Goal: Obtain resource: Download file/media

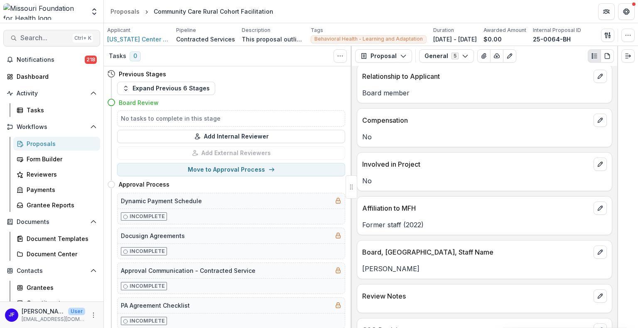
click at [40, 37] on span "Search..." at bounding box center [44, 38] width 49 height 8
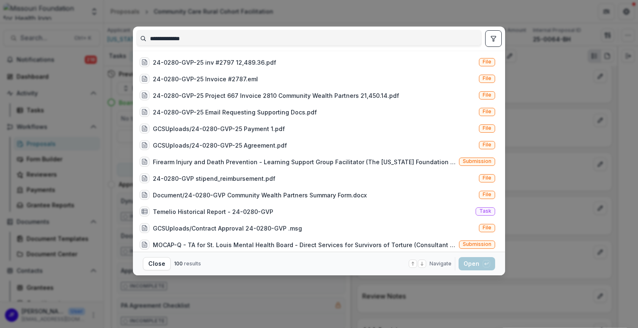
type input "**********"
click at [495, 38] on icon "toggle filters" at bounding box center [493, 38] width 7 height 7
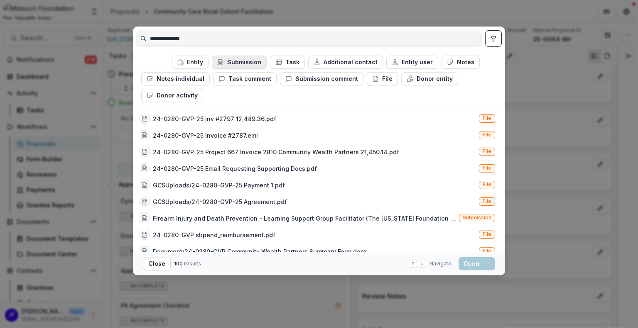
click at [236, 60] on button "Submission" at bounding box center [239, 62] width 55 height 13
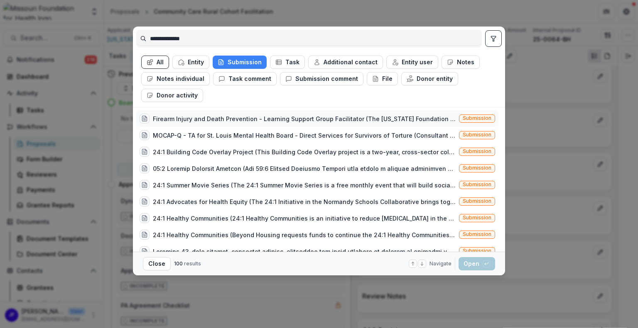
click at [284, 117] on div "Firearm Injury and Death Prevention - Learning Support Group Facilitator (The M…" at bounding box center [304, 119] width 303 height 9
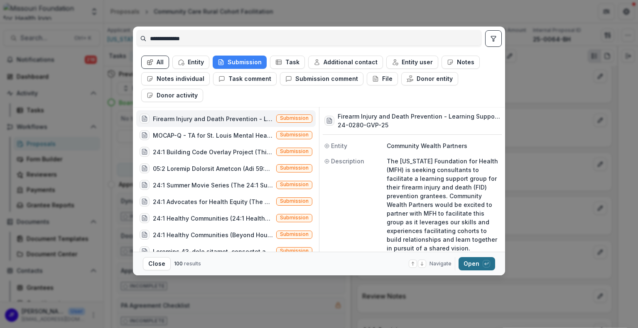
click at [470, 267] on button "Open with enter key" at bounding box center [476, 263] width 37 height 13
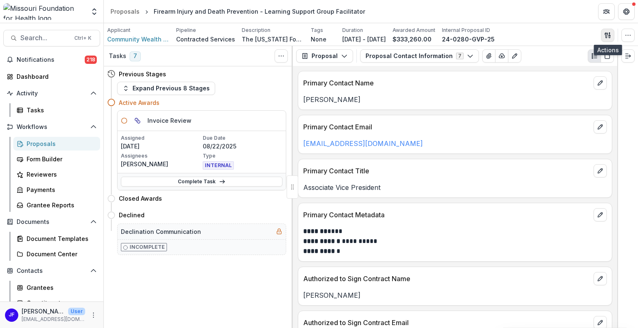
click at [606, 36] on icon "button" at bounding box center [606, 34] width 3 height 5
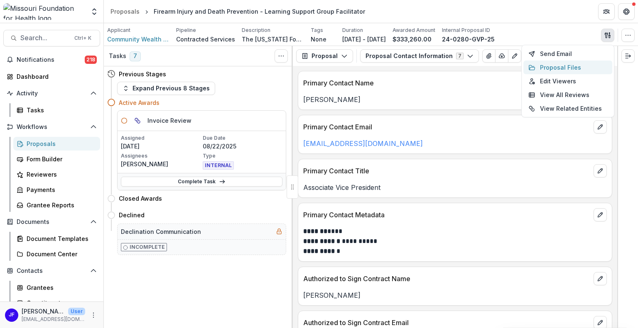
click at [562, 67] on button "Proposal Files" at bounding box center [567, 68] width 89 height 14
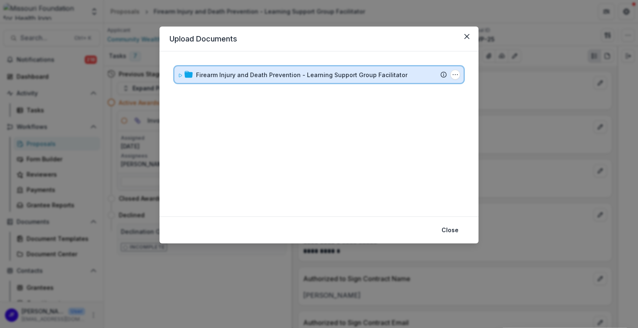
click at [177, 73] on div "Firearm Injury and Death Prevention - Learning Support Group Facilitator Submis…" at bounding box center [318, 74] width 289 height 17
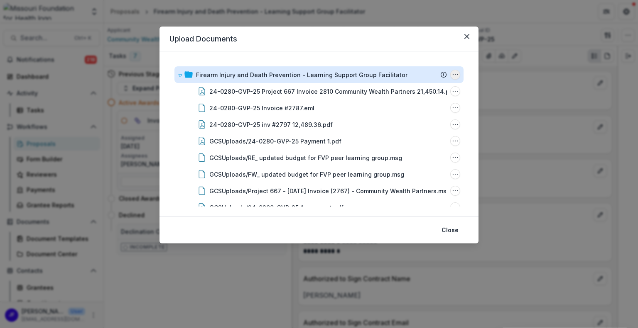
click at [454, 75] on icon "Firearm Injury and Death Prevention - Learning Support Group Facilitator Options" at bounding box center [455, 74] width 7 height 7
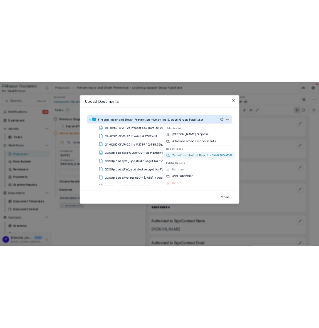
scroll to position [4, 0]
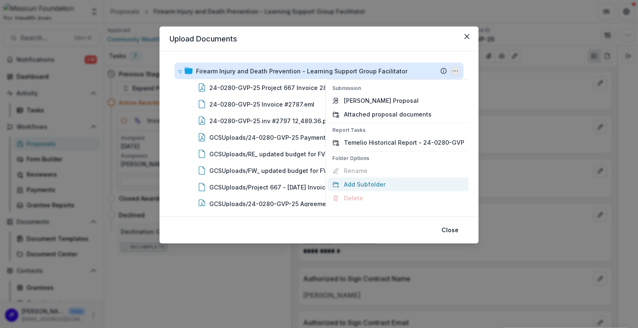
click at [355, 184] on button "Add Subfolder" at bounding box center [398, 185] width 142 height 14
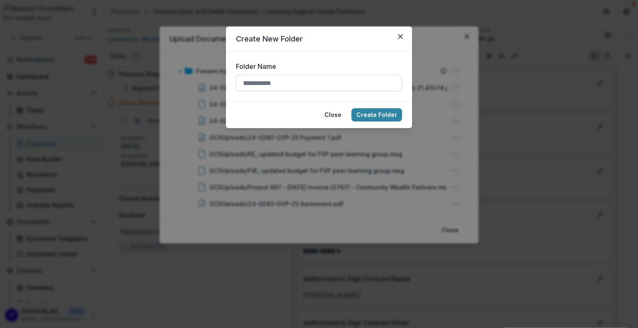
click at [267, 84] on input "Folder Name" at bounding box center [319, 83] width 166 height 17
type input "******"
click at [365, 113] on button "Create Folder" at bounding box center [376, 114] width 51 height 13
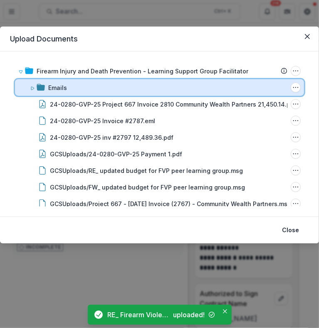
click at [33, 91] on span at bounding box center [32, 87] width 5 height 9
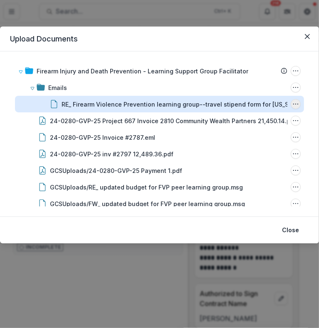
click at [294, 101] on icon "RE_ Firearm Violence Prevention learning group--travel stipend form for Kansas …" at bounding box center [295, 104] width 7 height 7
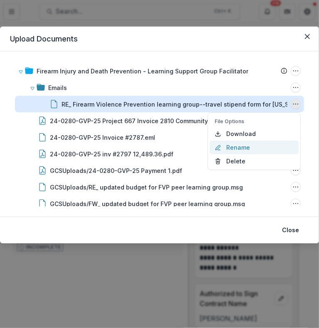
click at [247, 142] on button "Rename" at bounding box center [253, 148] width 89 height 14
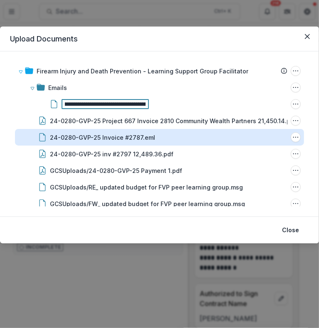
scroll to position [0, 94]
type input "**********"
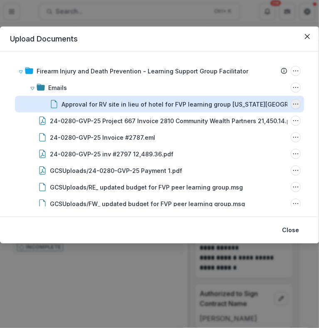
click at [292, 103] on icon "Approval for RV site in lieu of hotel for FVP learning group Kansas City conven…" at bounding box center [295, 104] width 7 height 7
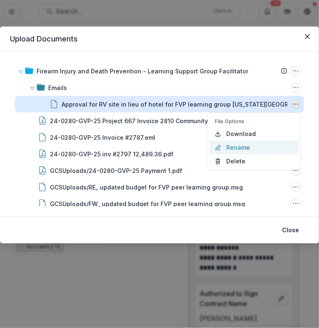
click at [241, 149] on button "Rename" at bounding box center [253, 148] width 89 height 14
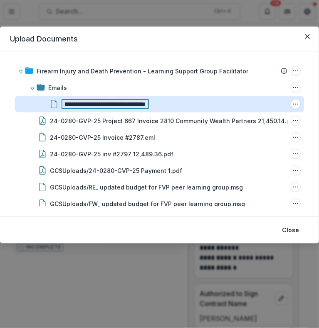
scroll to position [0, 0]
type input "**********"
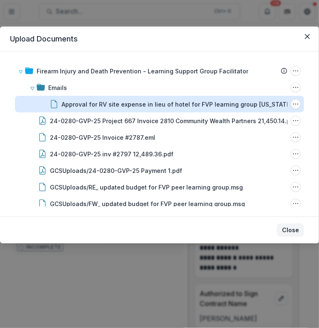
click at [293, 230] on button "Close" at bounding box center [290, 230] width 27 height 13
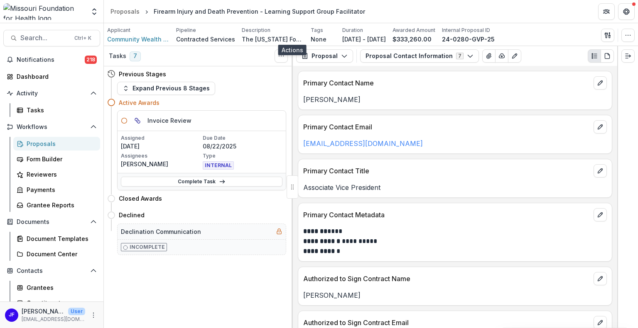
scroll to position [0, 0]
click at [22, 36] on span "Search..." at bounding box center [44, 38] width 49 height 8
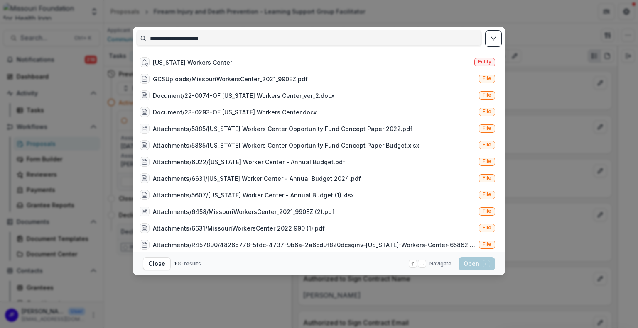
type input "**********"
click at [491, 39] on icon "toggle filters" at bounding box center [493, 38] width 7 height 7
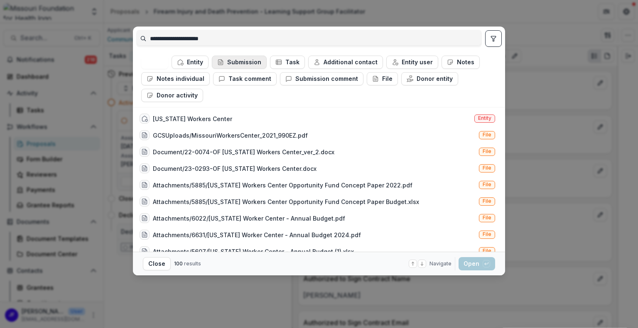
click at [242, 63] on button "Submission" at bounding box center [239, 62] width 55 height 13
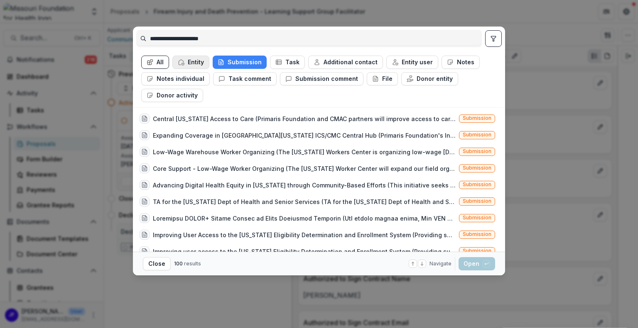
click at [191, 61] on button "Entity" at bounding box center [190, 62] width 37 height 13
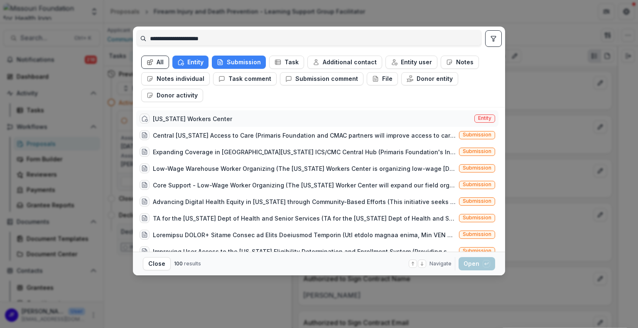
click at [191, 117] on div "[US_STATE] Workers Center" at bounding box center [192, 119] width 79 height 9
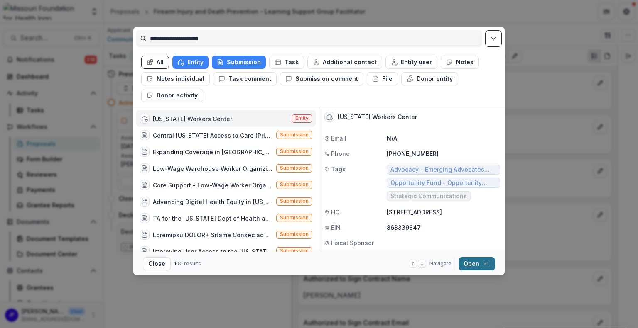
click at [468, 264] on button "Open with enter key" at bounding box center [476, 263] width 37 height 13
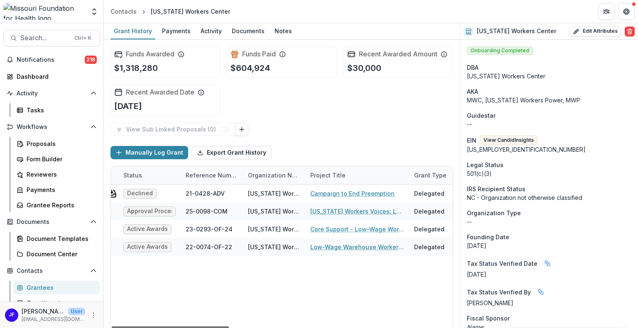
scroll to position [0, 48]
drag, startPoint x: 219, startPoint y: 328, endPoint x: 236, endPoint y: 325, distance: 16.8
click at [229, 327] on div at bounding box center [170, 328] width 117 height 2
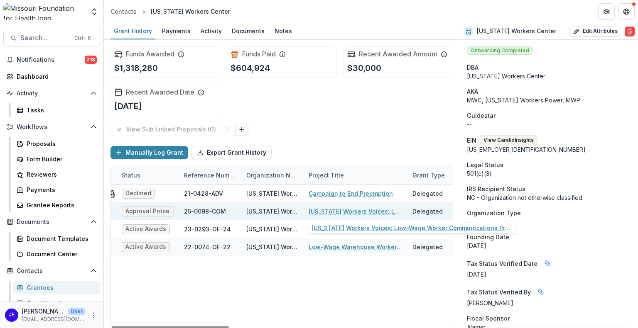
click at [324, 211] on link "[US_STATE] Workers Voices: Low-Wage Worker Communications Program" at bounding box center [356, 211] width 94 height 9
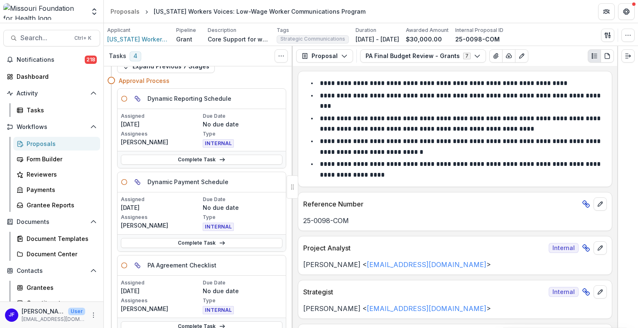
scroll to position [42, 0]
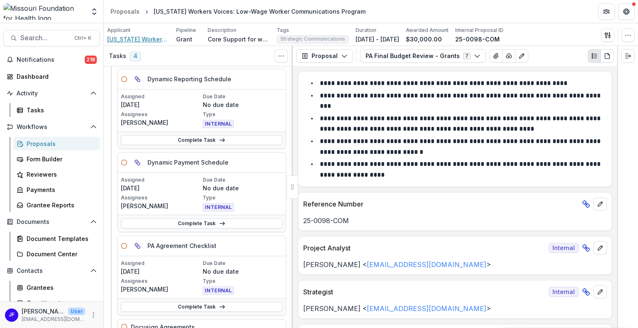
click at [130, 39] on span "[US_STATE] Workers Center" at bounding box center [138, 39] width 62 height 9
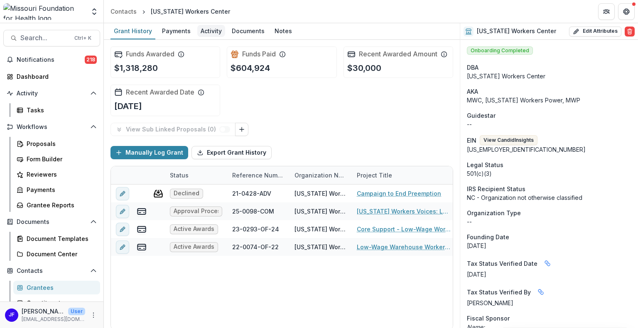
click at [208, 28] on div "Activity" at bounding box center [211, 31] width 28 height 12
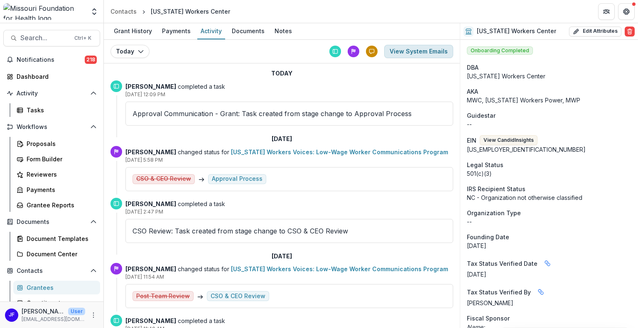
click at [417, 51] on button "View System Emails" at bounding box center [418, 51] width 69 height 13
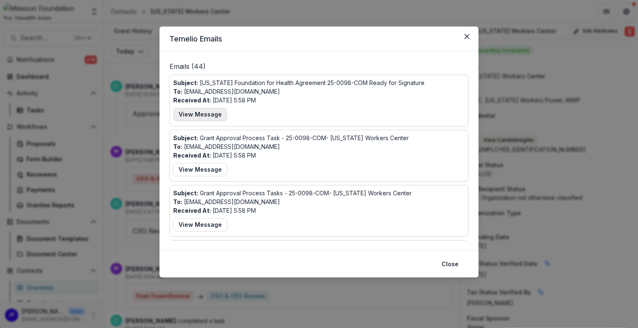
click at [206, 112] on button "View Message" at bounding box center [200, 114] width 54 height 13
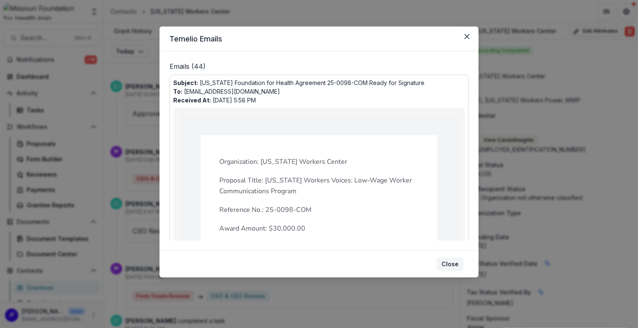
click at [451, 269] on button "Close" at bounding box center [449, 264] width 27 height 13
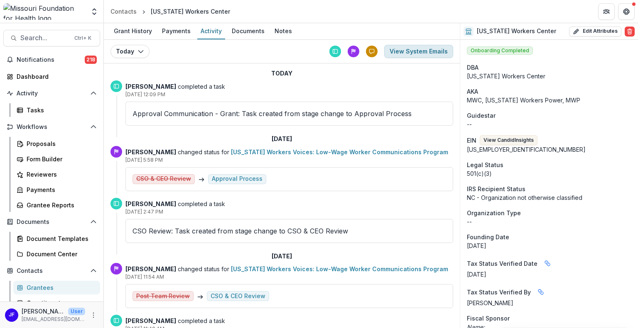
click at [419, 49] on button "View System Emails" at bounding box center [418, 51] width 69 height 13
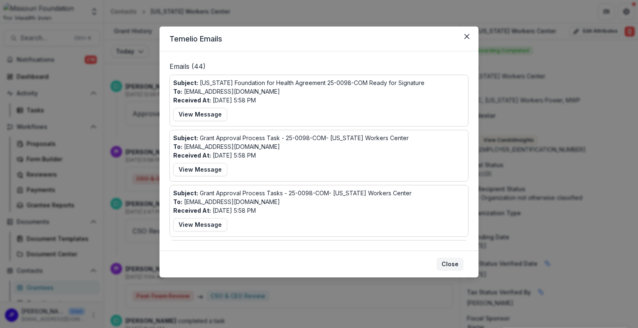
click at [443, 263] on button "Close" at bounding box center [449, 264] width 27 height 13
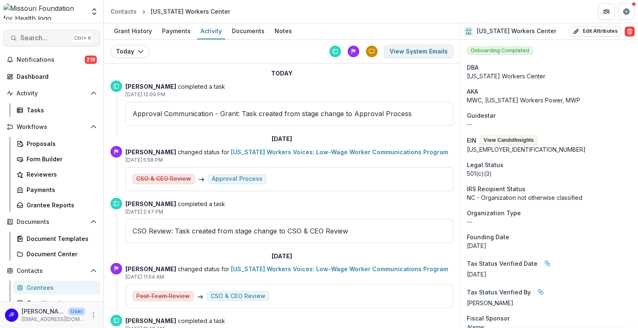
click at [30, 41] on span "Search..." at bounding box center [44, 38] width 49 height 8
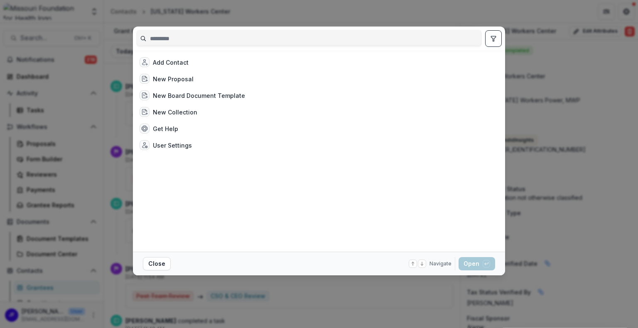
click at [157, 37] on input at bounding box center [309, 38] width 345 height 13
click at [155, 39] on input at bounding box center [309, 38] width 345 height 13
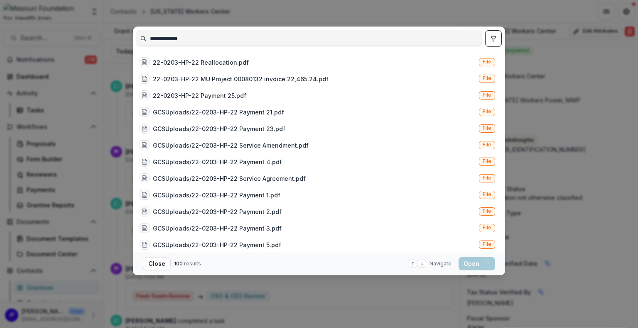
type input "**********"
click at [490, 39] on button "toggle filters" at bounding box center [493, 38] width 17 height 17
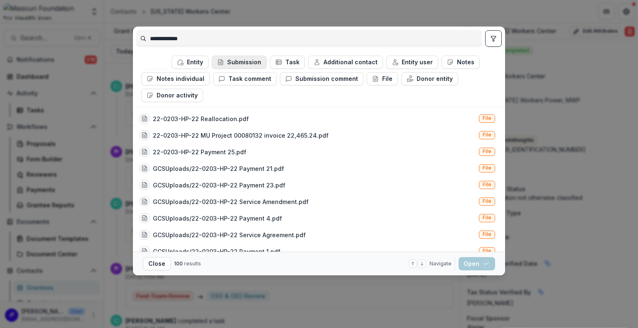
click at [244, 59] on button "Submission" at bounding box center [239, 62] width 55 height 13
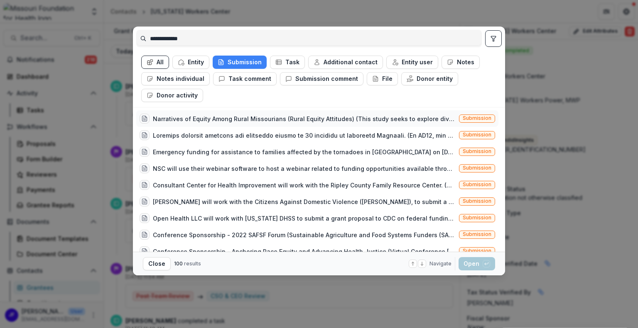
click at [289, 118] on div "Narratives of Equity Among Rural Missourians (Rural Equity Attitudes) (This stu…" at bounding box center [304, 119] width 303 height 9
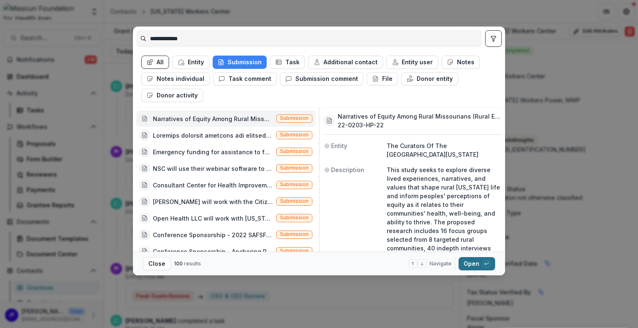
click at [465, 267] on button "Open with enter key" at bounding box center [476, 263] width 37 height 13
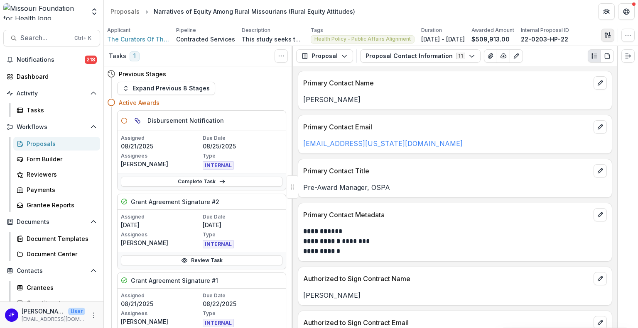
click at [608, 33] on icon "button" at bounding box center [607, 35] width 7 height 7
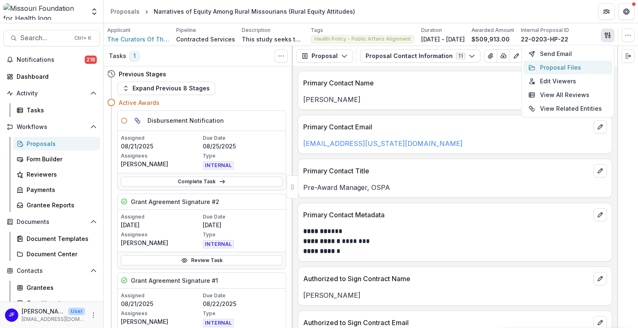
click at [556, 66] on button "Proposal Files" at bounding box center [567, 68] width 89 height 14
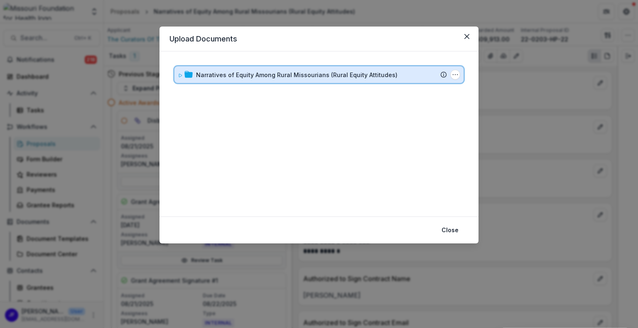
click at [179, 76] on icon at bounding box center [180, 75] width 5 height 5
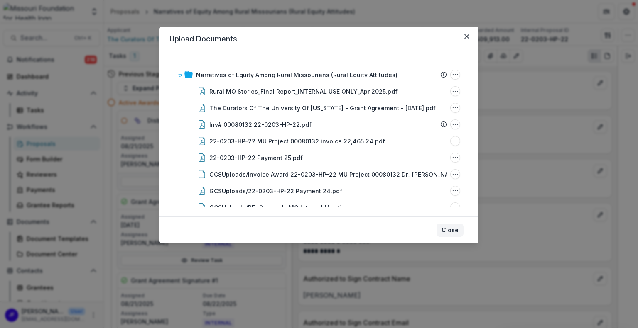
click at [450, 229] on button "Close" at bounding box center [449, 230] width 27 height 13
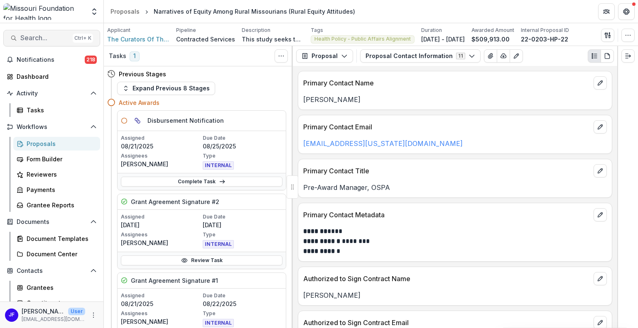
click at [28, 39] on span "Search..." at bounding box center [44, 38] width 49 height 8
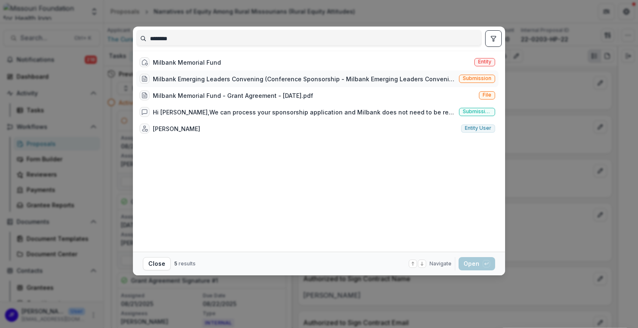
type input "********"
click at [382, 78] on div "Milbank Emerging Leaders Convening (Conference Sponsorship - Milbank Emerging L…" at bounding box center [304, 79] width 303 height 9
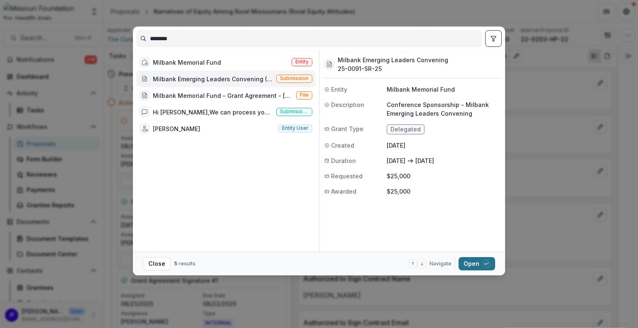
click at [473, 263] on button "Open with enter key" at bounding box center [476, 263] width 37 height 13
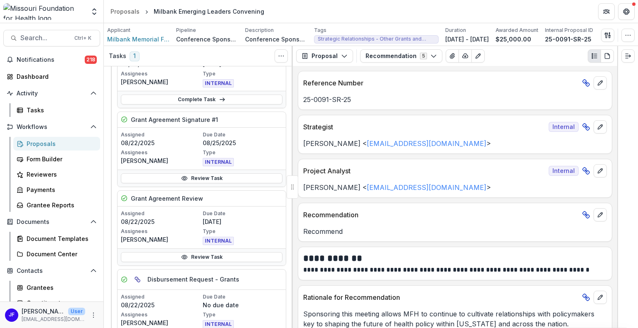
scroll to position [83, 0]
click at [198, 176] on link "Review Task" at bounding box center [202, 178] width 162 height 10
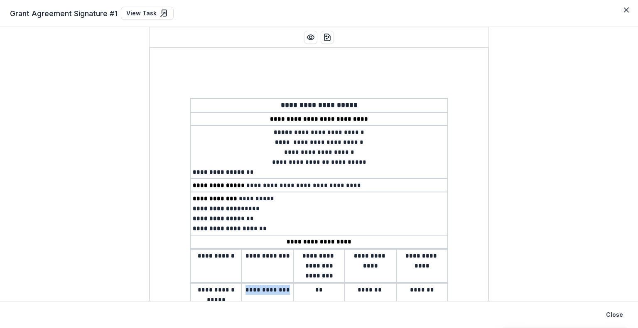
drag, startPoint x: 289, startPoint y: 289, endPoint x: 241, endPoint y: 289, distance: 47.8
click at [242, 289] on td "**********" at bounding box center [267, 295] width 51 height 23
copy span "**********"
click at [307, 37] on icon "Preview preview-doc.pdf" at bounding box center [310, 37] width 8 height 8
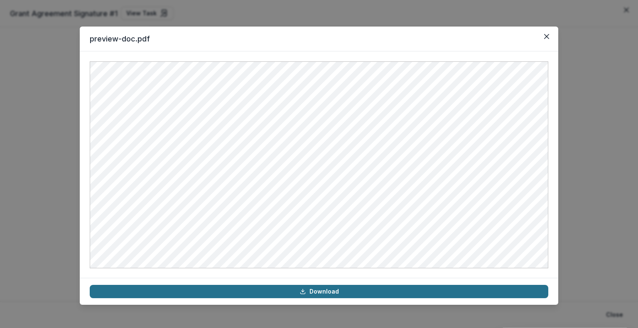
click at [326, 291] on link "Download" at bounding box center [319, 291] width 458 height 13
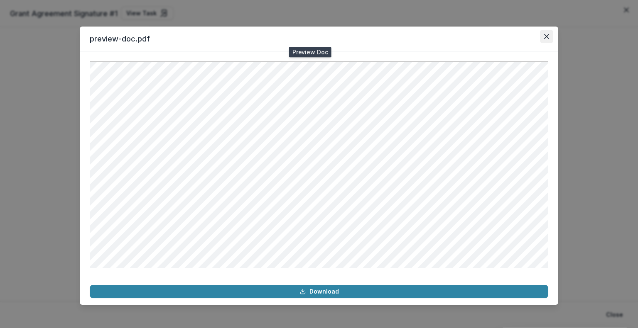
click at [547, 36] on icon "Close" at bounding box center [546, 36] width 5 height 5
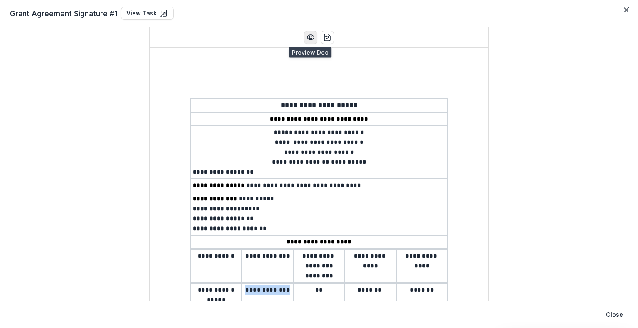
click at [310, 35] on icon "Preview preview-doc.pdf" at bounding box center [310, 37] width 7 height 5
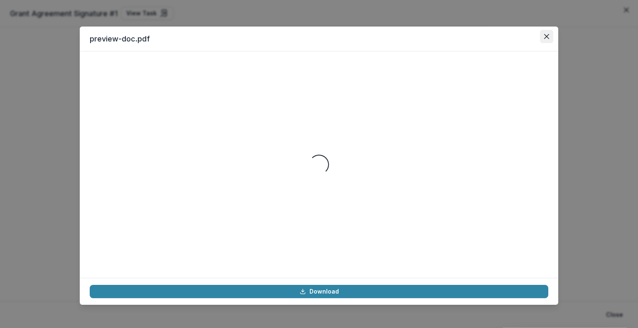
click at [547, 37] on icon "Close" at bounding box center [546, 36] width 5 height 5
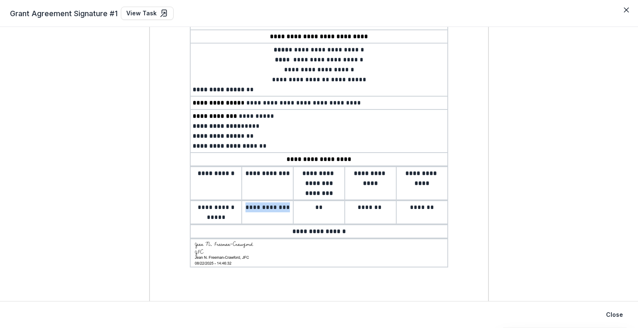
scroll to position [83, 0]
